Goal: Information Seeking & Learning: Learn about a topic

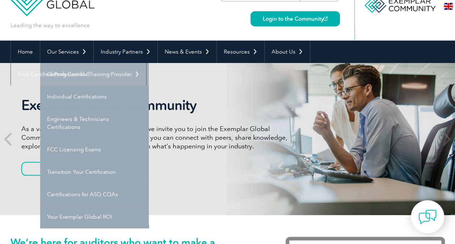
scroll to position [29, 0]
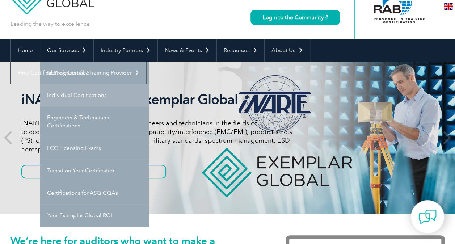
click at [85, 97] on link "Individual Certifications" at bounding box center [94, 95] width 109 height 22
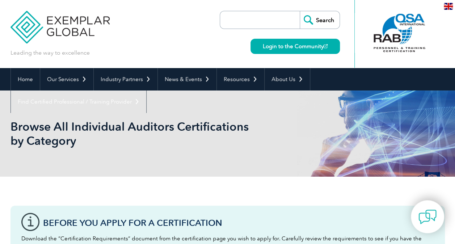
click at [451, 4] on img at bounding box center [448, 6] width 9 height 7
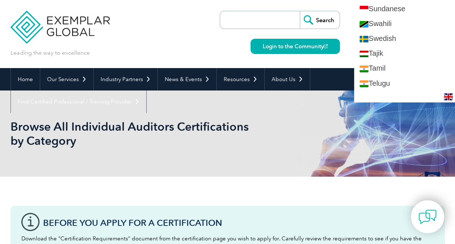
scroll to position [1302, 0]
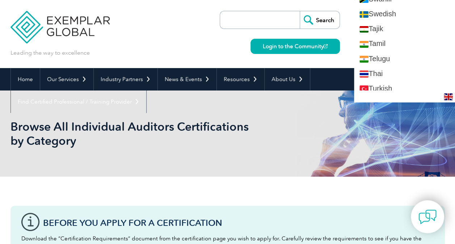
click at [213, 59] on div "Leading the way to excellence Search" at bounding box center [227, 34] width 434 height 68
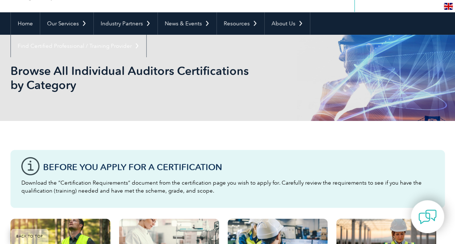
scroll to position [0, 0]
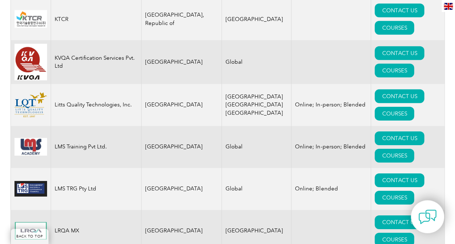
scroll to position [6536, 0]
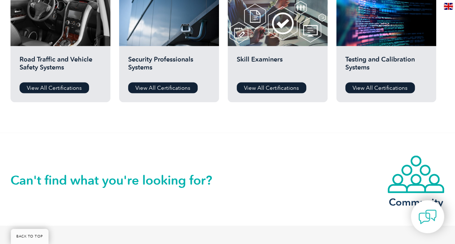
scroll to position [637, 0]
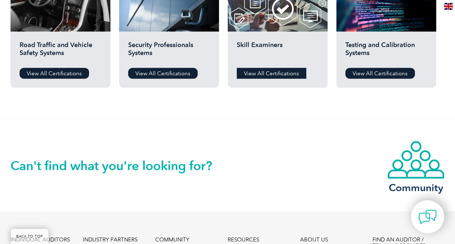
click at [261, 69] on link "View All Certifications" at bounding box center [271, 73] width 69 height 11
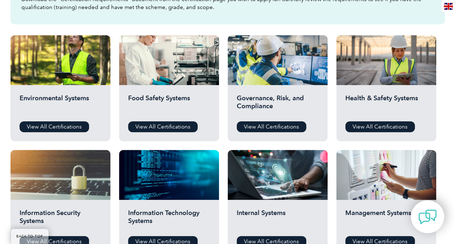
scroll to position [217, 0]
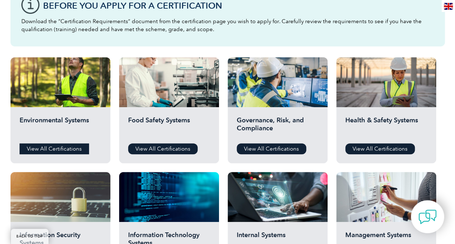
click at [68, 145] on link "View All Certifications" at bounding box center [54, 148] width 69 height 11
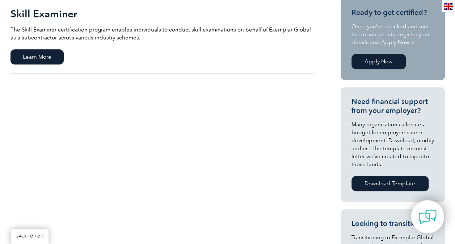
scroll to position [188, 0]
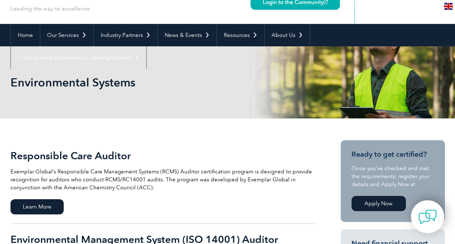
scroll to position [43, 0]
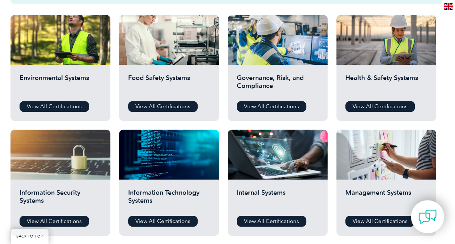
scroll to position [261, 0]
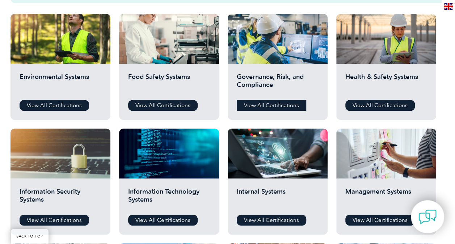
click at [289, 107] on link "View All Certifications" at bounding box center [271, 105] width 69 height 11
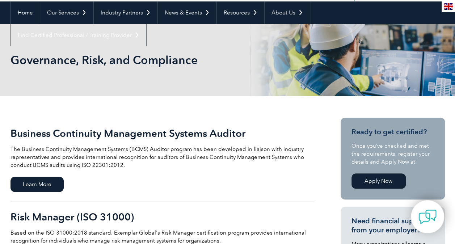
scroll to position [72, 0]
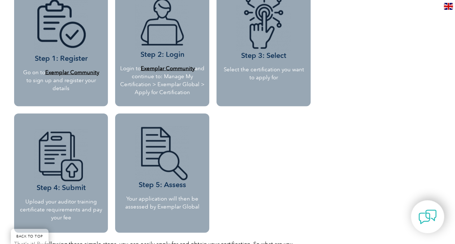
scroll to position [680, 0]
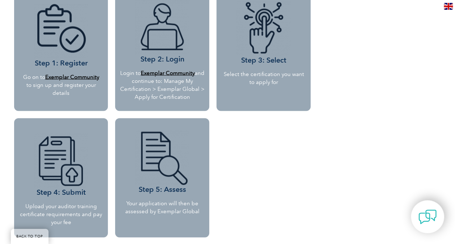
click at [79, 75] on b "Exemplar Community" at bounding box center [72, 76] width 54 height 7
